Goal: Navigation & Orientation: Find specific page/section

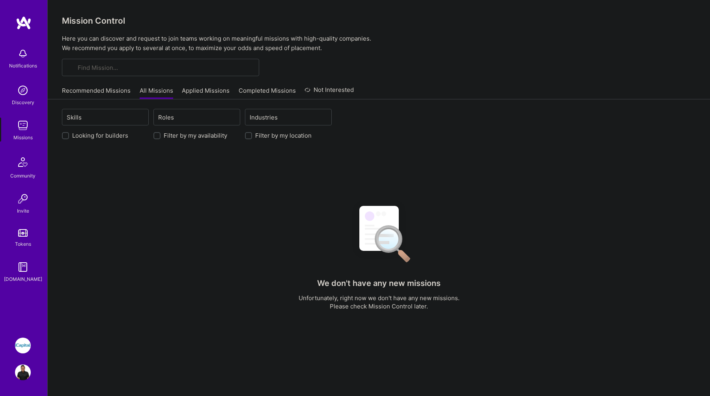
click at [206, 87] on link "Applied Missions" at bounding box center [206, 92] width 48 height 13
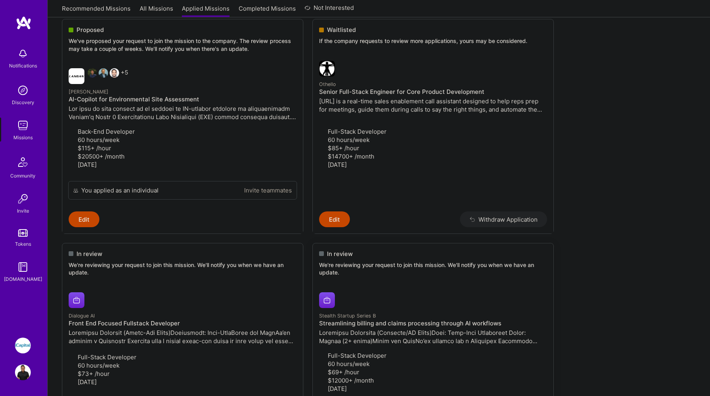
scroll to position [13, 0]
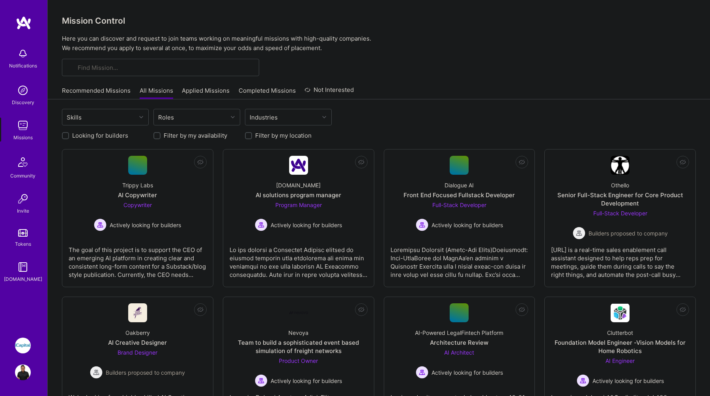
click at [106, 94] on link "Recommended Missions" at bounding box center [96, 92] width 69 height 13
